Goal: Navigation & Orientation: Find specific page/section

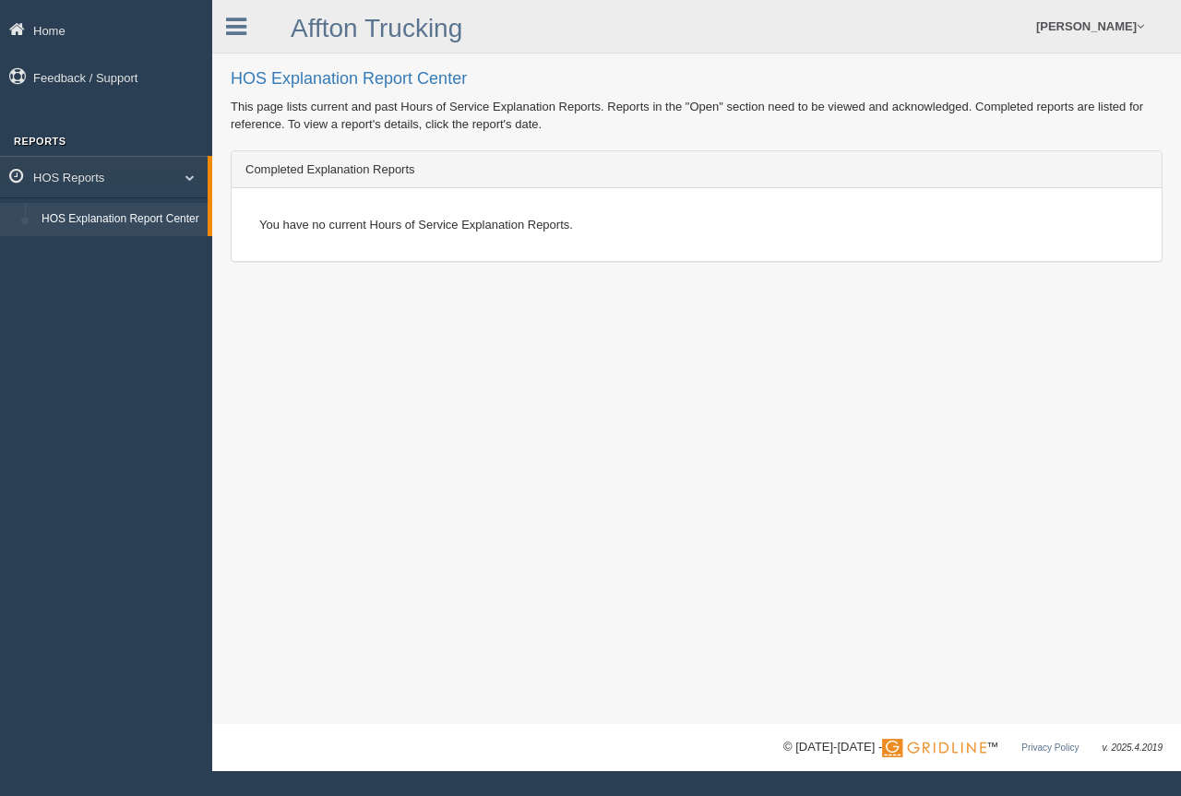
click at [147, 213] on link "HOS Explanation Report Center" at bounding box center [120, 219] width 174 height 33
click at [19, 221] on li "HOS Explanation Report Center" at bounding box center [104, 219] width 208 height 33
click at [149, 169] on link "HOS Reports" at bounding box center [104, 177] width 208 height 42
click at [149, 169] on link "HOS Reports" at bounding box center [106, 177] width 212 height 42
click at [149, 169] on link "HOS Reports" at bounding box center [104, 177] width 208 height 42
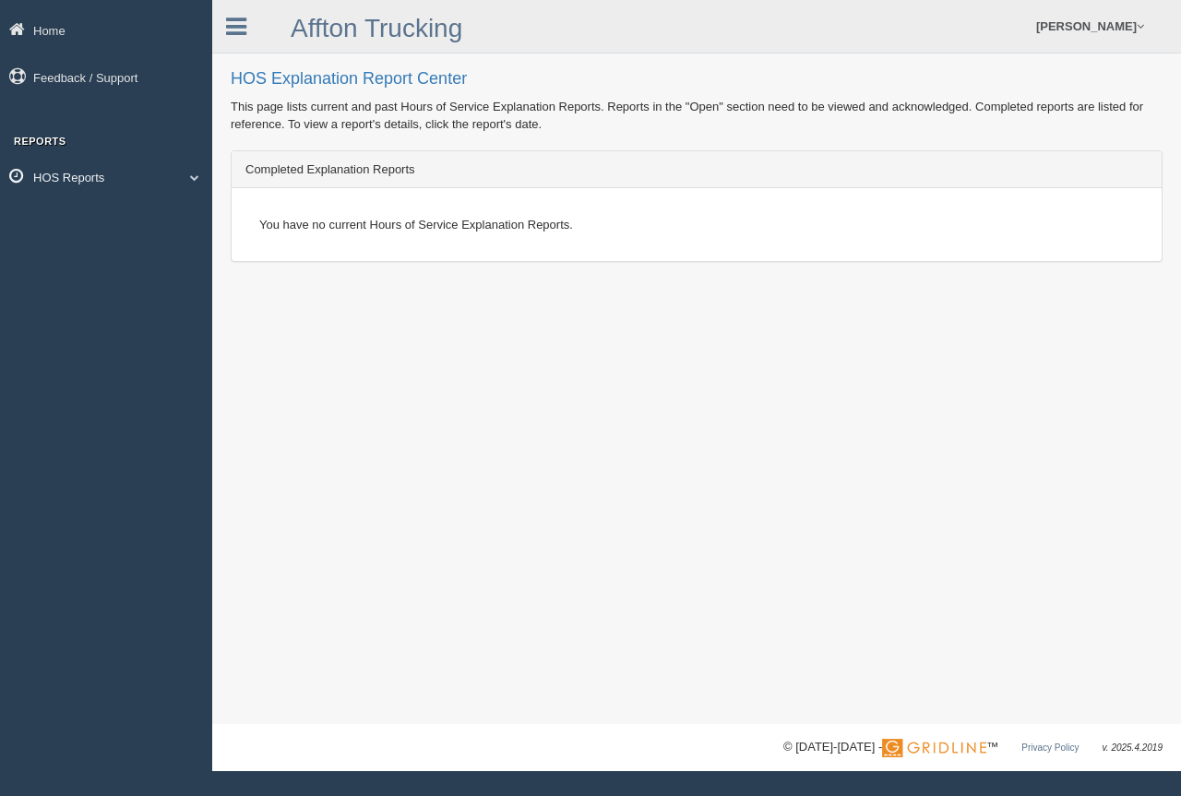
click at [149, 169] on link "HOS Reports" at bounding box center [106, 177] width 212 height 42
click at [70, 36] on link "Home" at bounding box center [106, 30] width 212 height 42
